Goal: Task Accomplishment & Management: Manage account settings

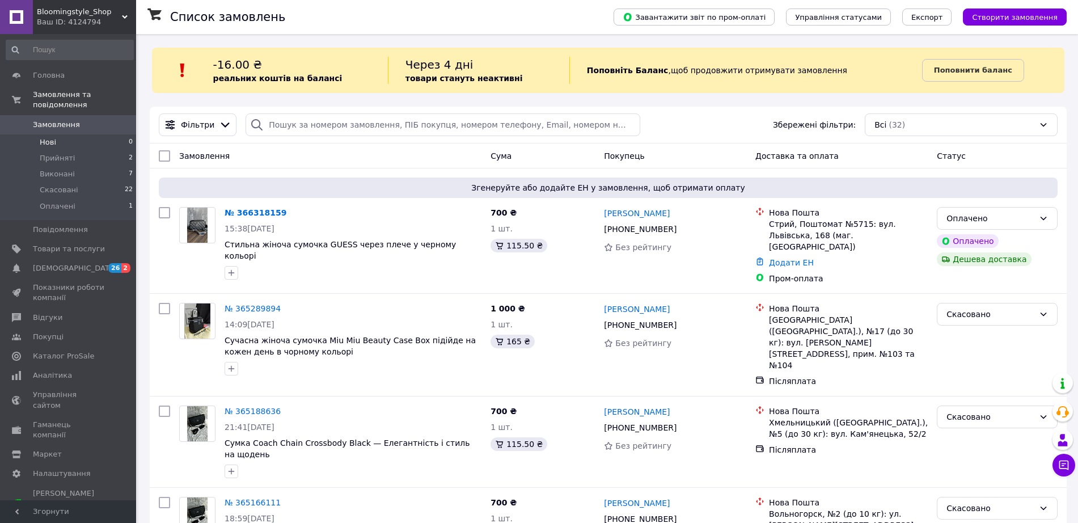
click at [60, 134] on li "Нові 0" at bounding box center [69, 142] width 139 height 16
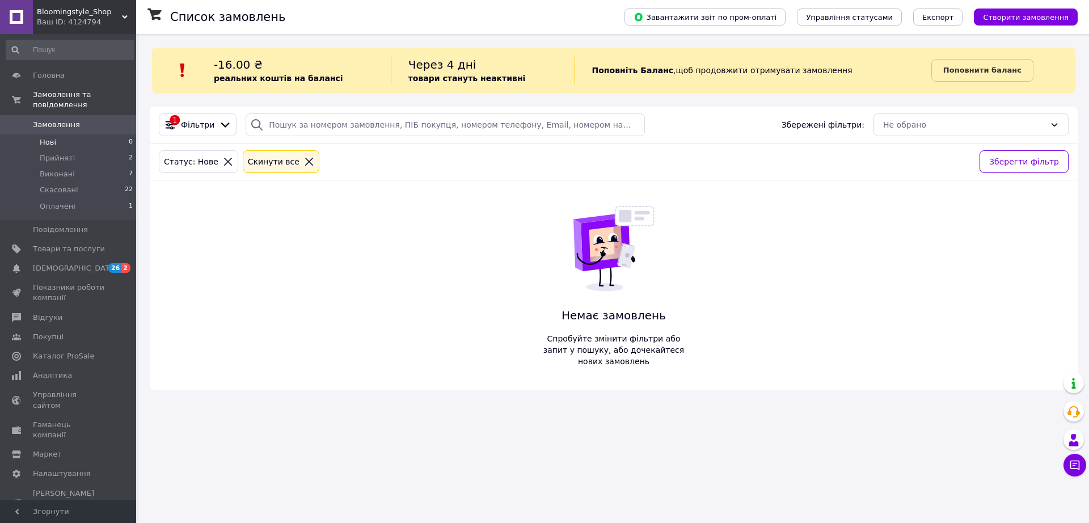
click at [55, 134] on li "Нові 0" at bounding box center [69, 142] width 139 height 16
click at [60, 153] on span "Прийняті" at bounding box center [57, 158] width 35 height 10
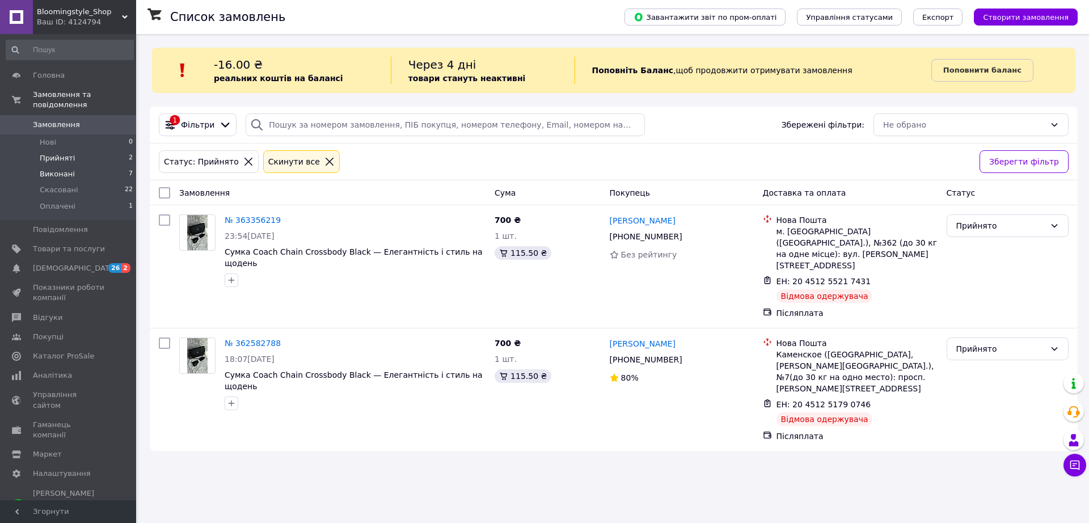
click at [60, 170] on li "Виконані 7" at bounding box center [69, 174] width 139 height 16
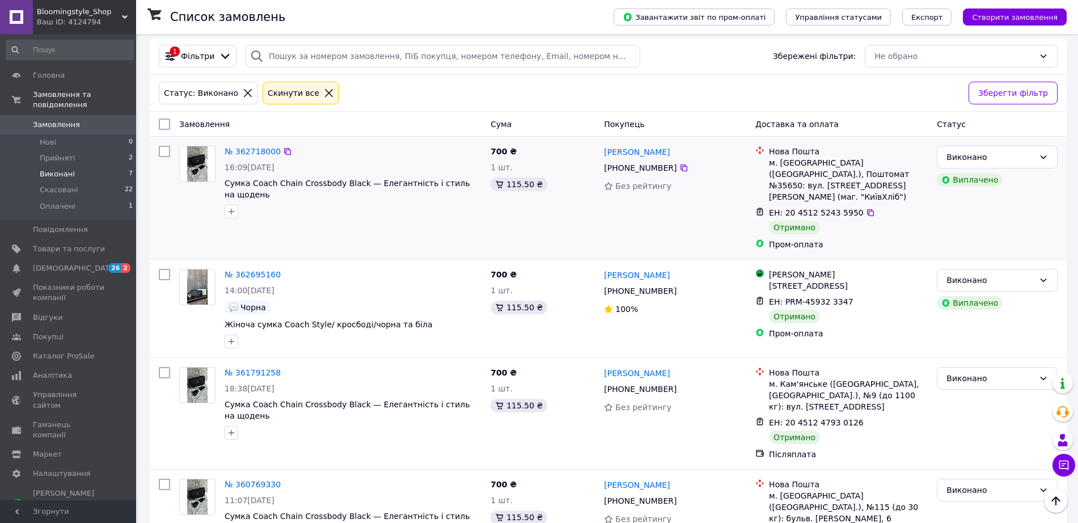
scroll to position [71, 0]
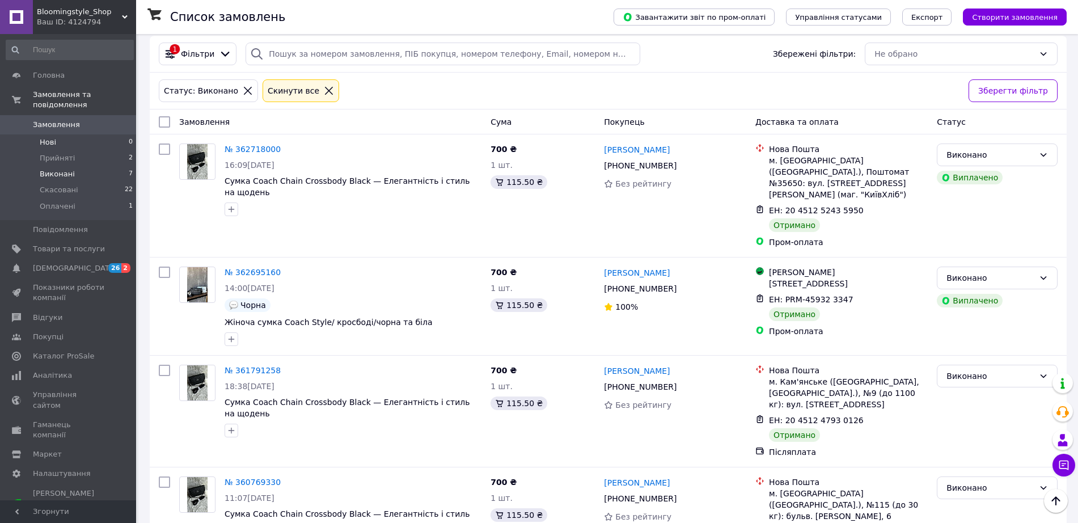
click at [79, 134] on li "Нові 0" at bounding box center [69, 142] width 139 height 16
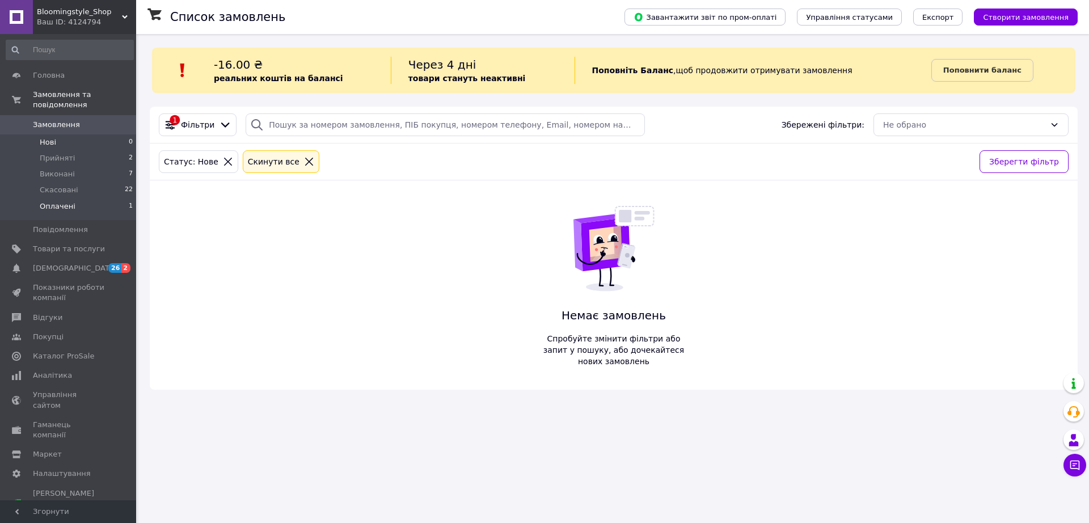
click at [70, 201] on span "Оплачені" at bounding box center [58, 206] width 36 height 10
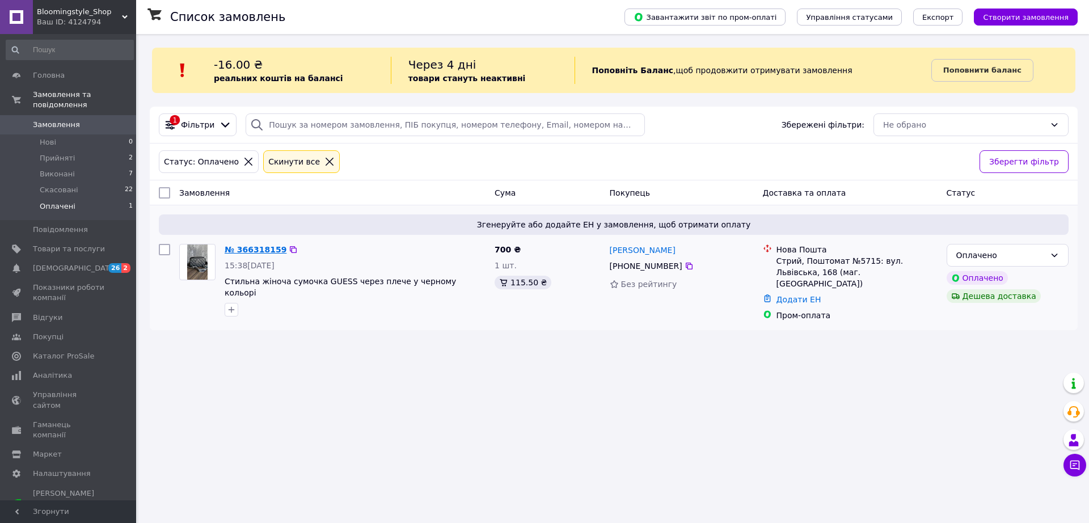
click at [253, 251] on link "№ 366318159" at bounding box center [256, 249] width 62 height 9
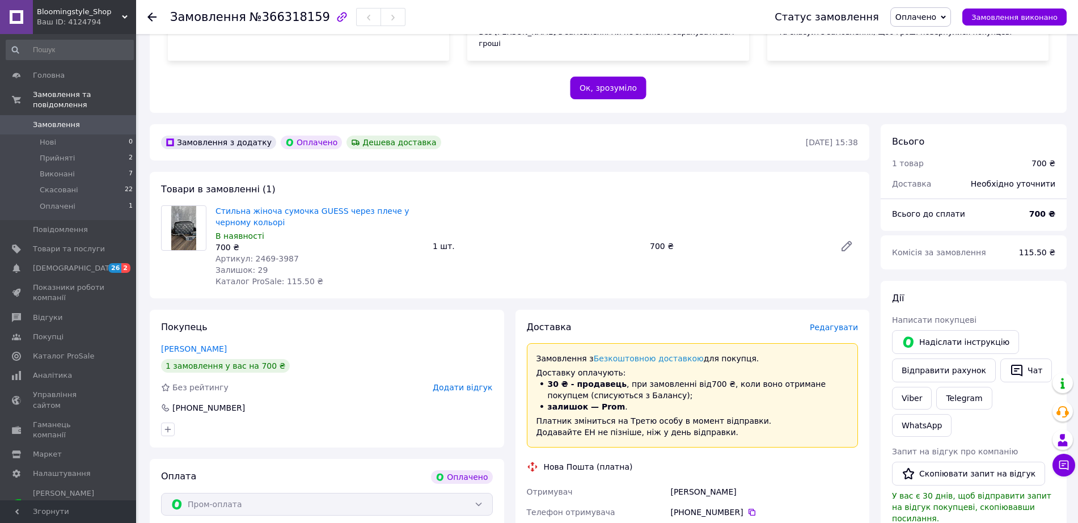
scroll to position [234, 0]
